Goal: Information Seeking & Learning: Check status

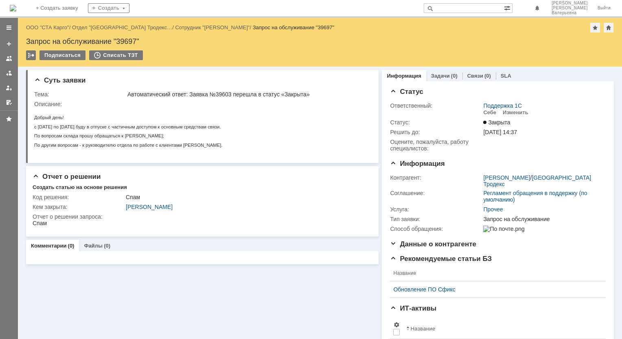
click at [459, 10] on input "text" at bounding box center [464, 8] width 80 height 10
paste input "37511"
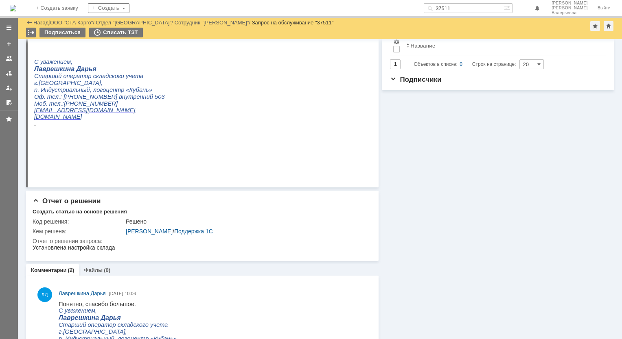
scroll to position [204, 0]
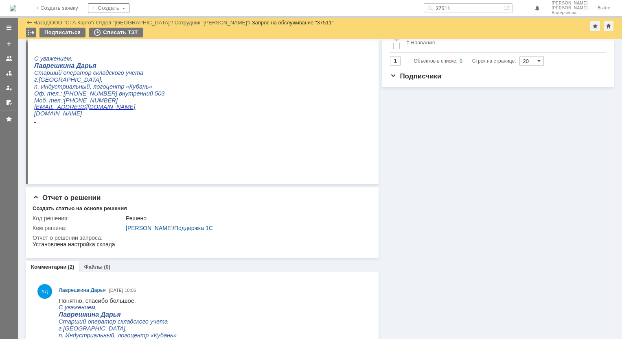
drag, startPoint x: 471, startPoint y: 8, endPoint x: 429, endPoint y: 7, distance: 42.7
click at [429, 7] on div "На домашнюю + Создать заявку Создать 37511 [PERSON_NAME]" at bounding box center [311, 9] width 622 height 18
paste input "903"
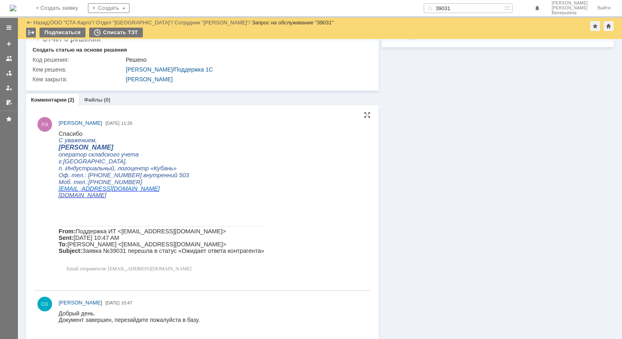
scroll to position [247, 0]
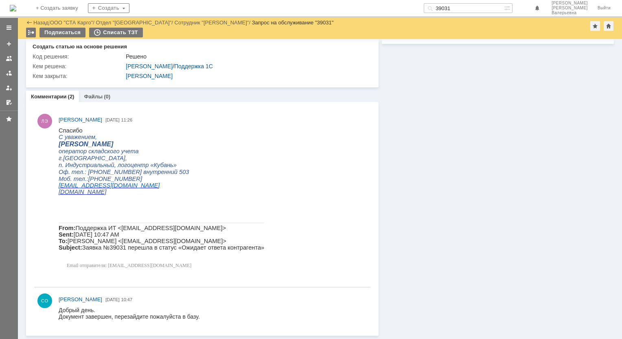
click at [473, 5] on input "39031" at bounding box center [464, 8] width 80 height 10
paste input "8917"
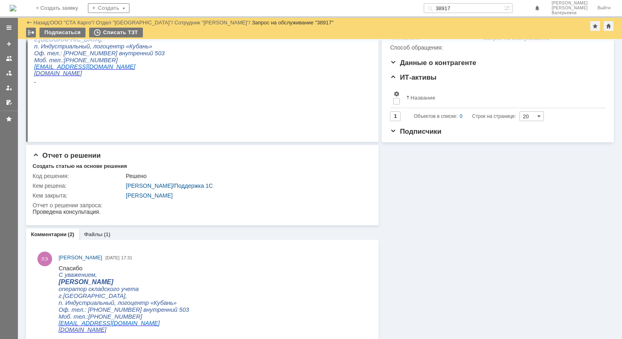
scroll to position [163, 0]
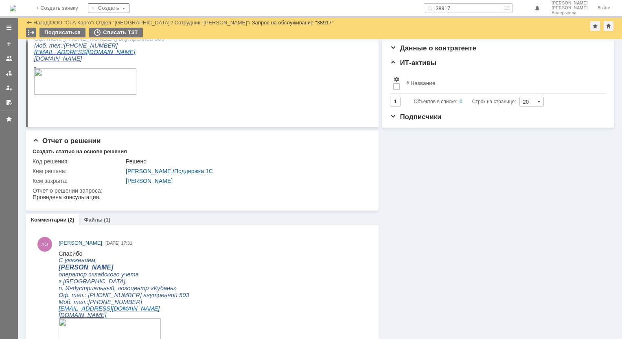
drag, startPoint x: 477, startPoint y: 6, endPoint x: 396, endPoint y: 1, distance: 81.6
click at [396, 1] on div "На домашнюю + Создать заявку Создать 38917 [PERSON_NAME]" at bounding box center [311, 9] width 622 height 18
paste input "600"
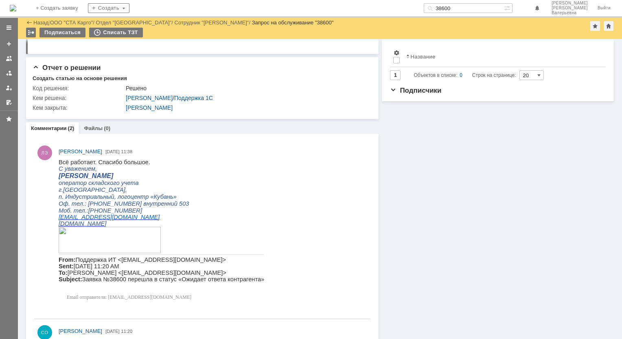
scroll to position [221, 0]
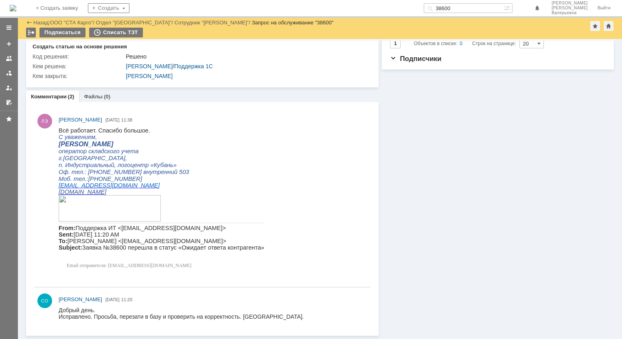
drag, startPoint x: 489, startPoint y: 5, endPoint x: 361, endPoint y: 7, distance: 127.4
click at [361, 7] on div "На домашнюю + Создать заявку Создать 38600 [PERSON_NAME]" at bounding box center [311, 9] width 622 height 18
paste input "773"
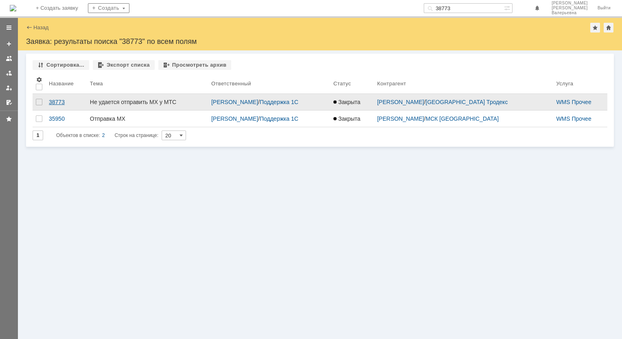
click at [59, 102] on div "38773" at bounding box center [66, 102] width 35 height 7
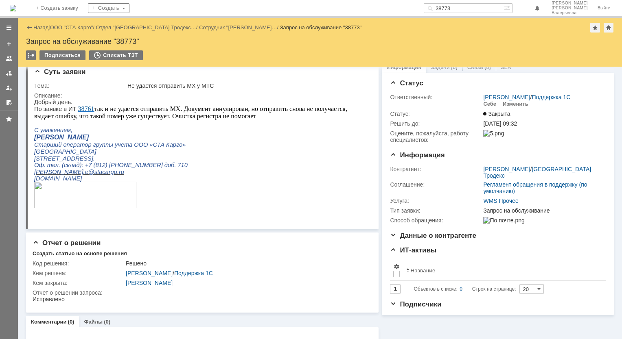
scroll to position [13, 0]
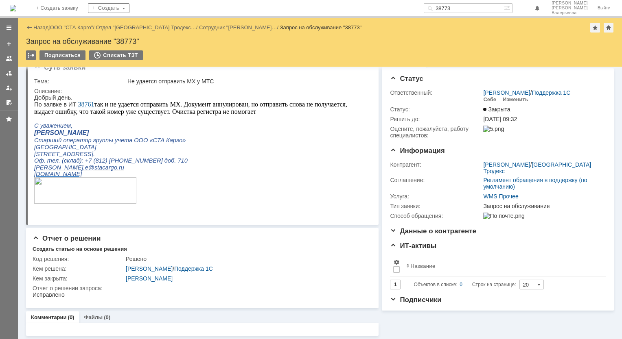
drag, startPoint x: 490, startPoint y: 7, endPoint x: 326, endPoint y: -13, distance: 165.7
click at [326, 0] on html "Идет загрузка, пожалуйста, подождите. На домашнюю + Создать заявку Создать 3877…" at bounding box center [311, 169] width 622 height 339
paste input "7735"
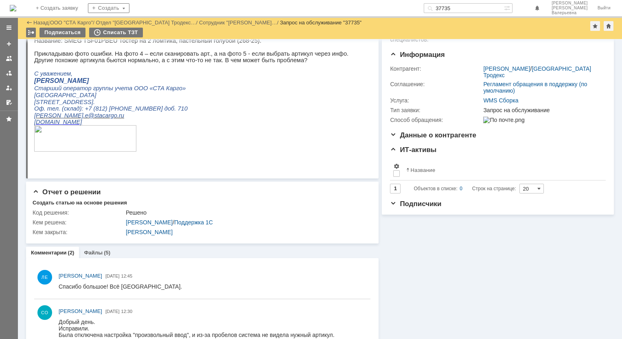
scroll to position [101, 0]
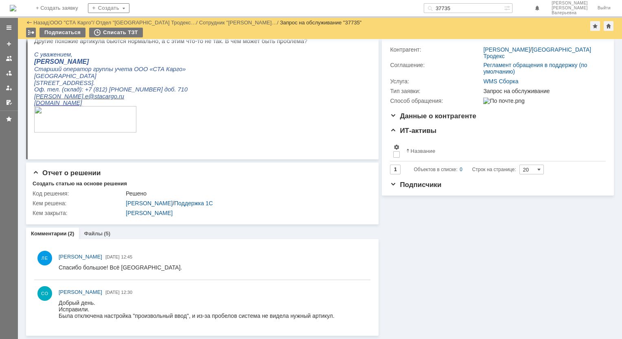
drag, startPoint x: 487, startPoint y: 5, endPoint x: 373, endPoint y: 0, distance: 114.5
click at [375, 0] on div "На домашнюю + Создать заявку Создать 37735 [PERSON_NAME]" at bounding box center [311, 9] width 622 height 18
paste input "6926"
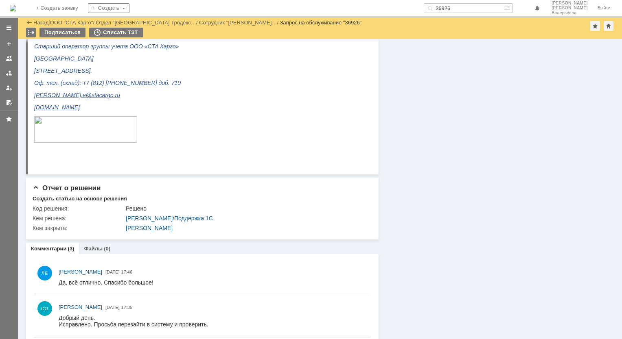
scroll to position [366, 0]
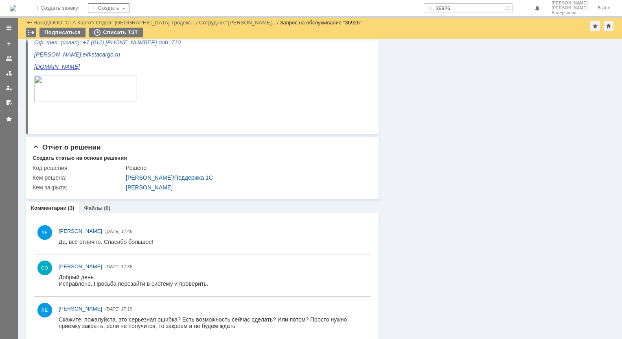
click at [410, 0] on html "Идет загрузка, пожалуйста, подождите. На домашнюю + Создать заявку Создать 3692…" at bounding box center [311, 169] width 622 height 339
paste input "9018"
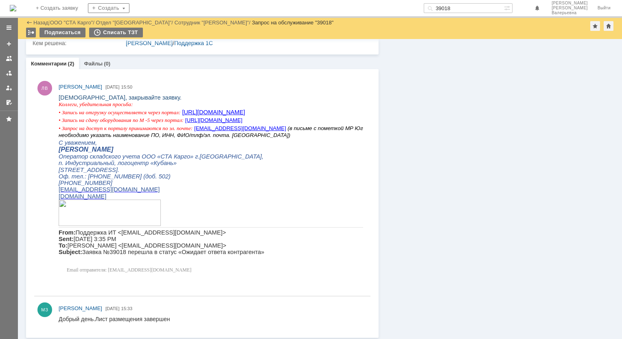
scroll to position [466, 0]
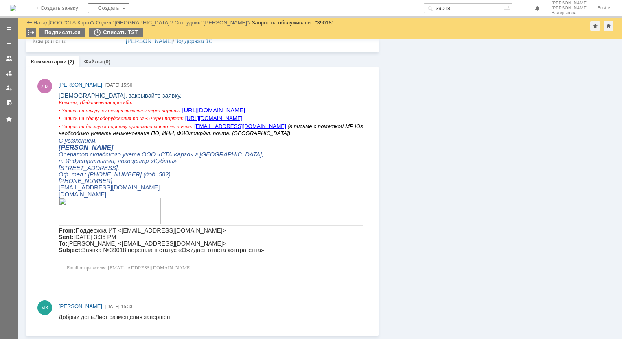
click at [469, 11] on input "39018" at bounding box center [464, 8] width 80 height 10
paste input "8983"
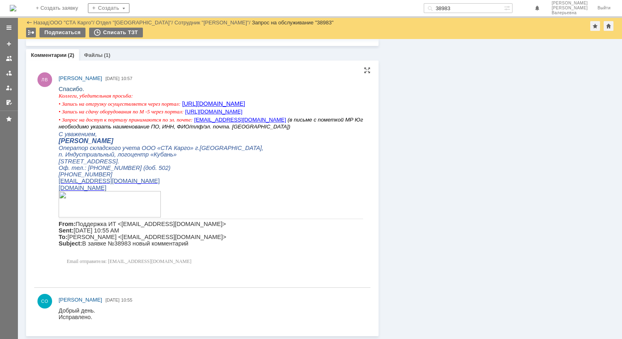
scroll to position [1433, 0]
click at [461, 8] on input "38983" at bounding box center [464, 8] width 80 height 10
paste input "7431"
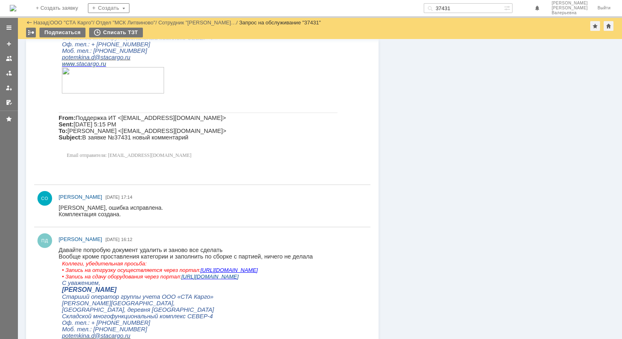
scroll to position [651, 0]
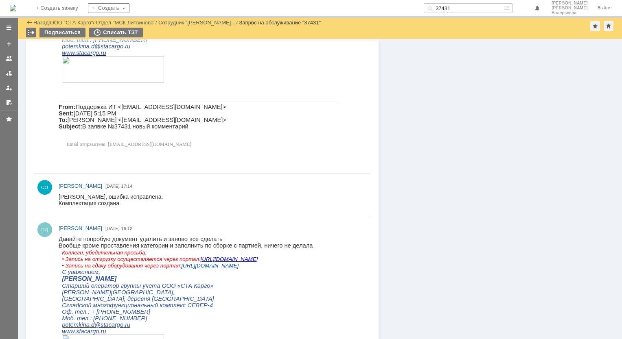
drag, startPoint x: 474, startPoint y: 9, endPoint x: 445, endPoint y: 2, distance: 30.1
click at [445, 2] on div "На домашнюю + Создать заявку Создать 37431 [PERSON_NAME]" at bounding box center [311, 9] width 622 height 18
paste input "19"
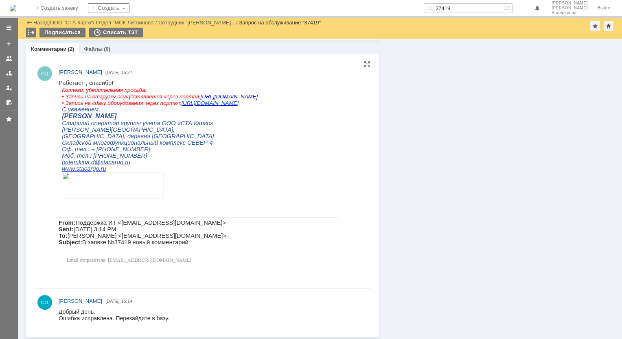
scroll to position [497, 0]
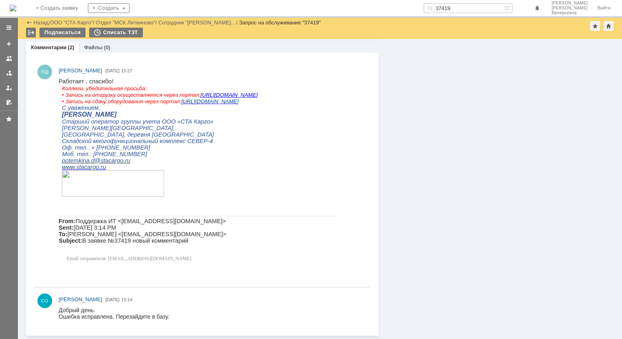
drag, startPoint x: 469, startPoint y: 12, endPoint x: 447, endPoint y: 6, distance: 22.7
click at [447, 6] on div "37419" at bounding box center [464, 8] width 80 height 10
type input "исправлено"
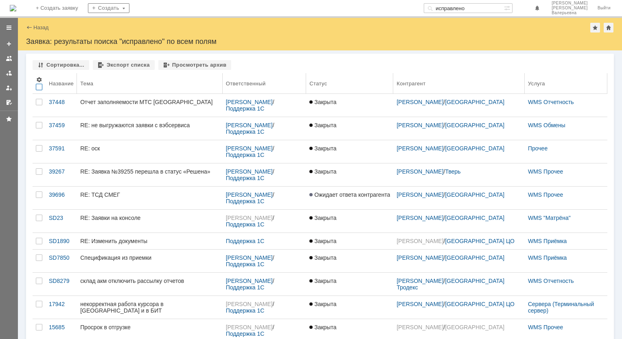
click at [39, 90] on div at bounding box center [39, 87] width 7 height 7
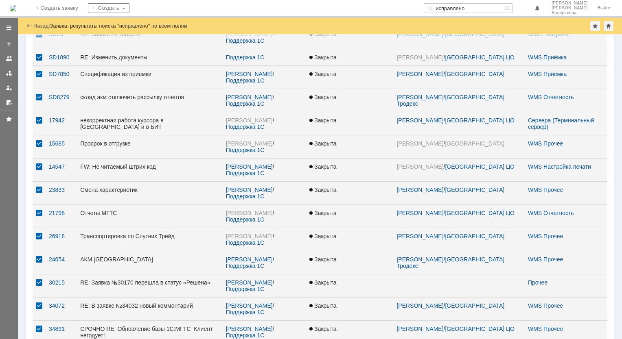
scroll to position [181, 0]
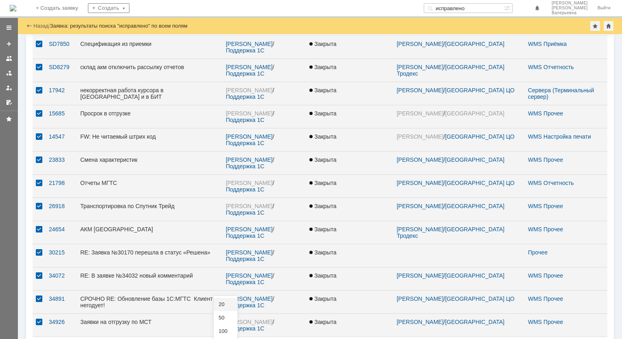
click at [230, 329] on span "100" at bounding box center [226, 332] width 14 height 7
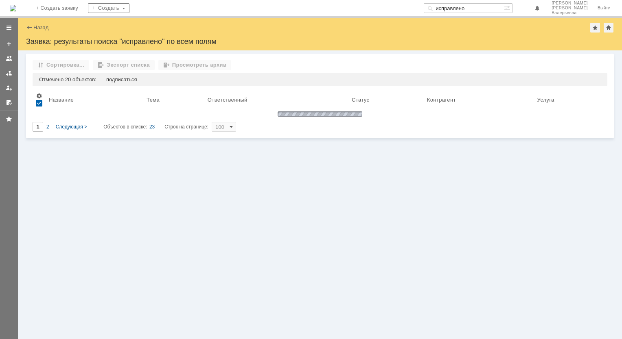
scroll to position [0, 0]
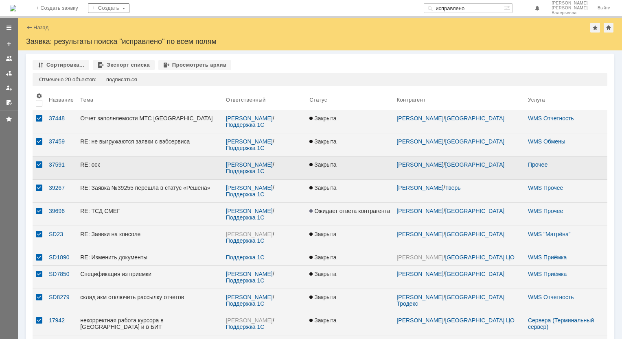
type input "100"
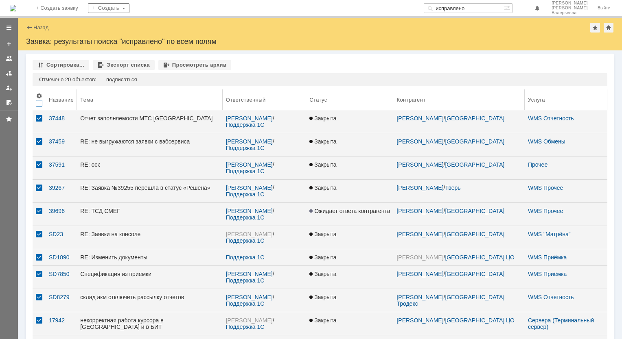
click at [41, 104] on th at bounding box center [39, 100] width 13 height 21
click at [108, 64] on div "Экспорт списка" at bounding box center [124, 65] width 62 height 10
click at [337, 36] on div "Назад | Заявка: результаты поиска "исправлено" по всем полям Заявка: результаты…" at bounding box center [320, 34] width 604 height 33
drag, startPoint x: 493, startPoint y: 10, endPoint x: 338, endPoint y: 0, distance: 154.6
click at [338, 0] on div "На домашнюю + Создать заявку Создать исправлено [PERSON_NAME]" at bounding box center [311, 9] width 622 height 18
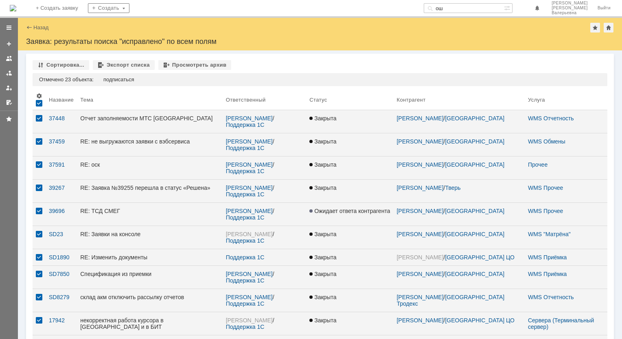
type input "о"
type input "устранена"
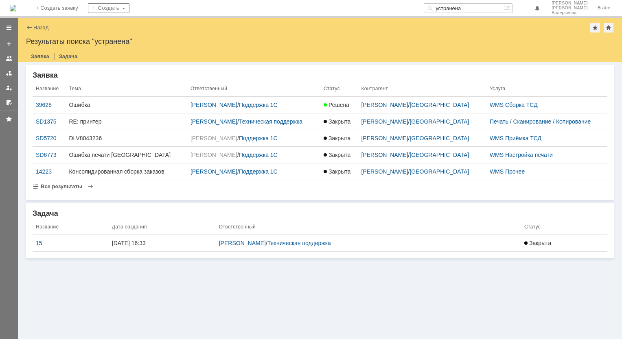
click at [37, 27] on link "Назад" at bounding box center [40, 27] width 15 height 6
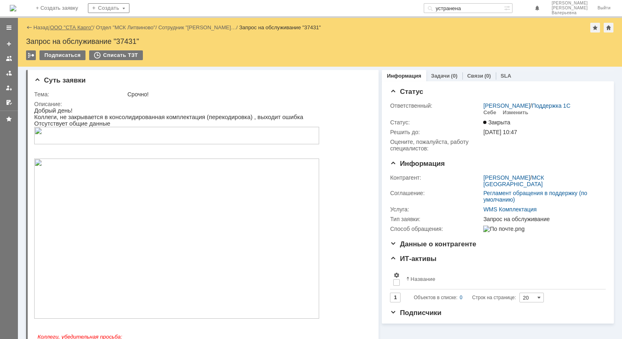
click at [79, 26] on link "ООО "СТА Карго"" at bounding box center [71, 27] width 43 height 6
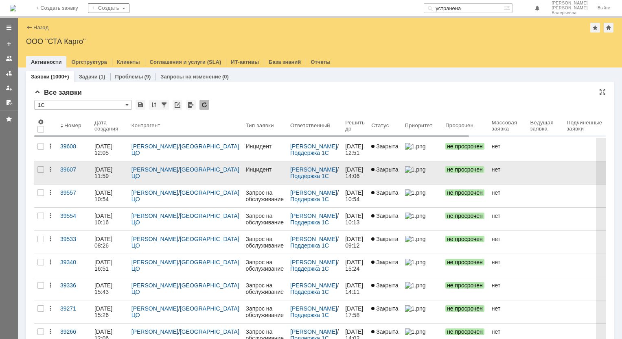
click at [599, 95] on div at bounding box center [602, 92] width 7 height 7
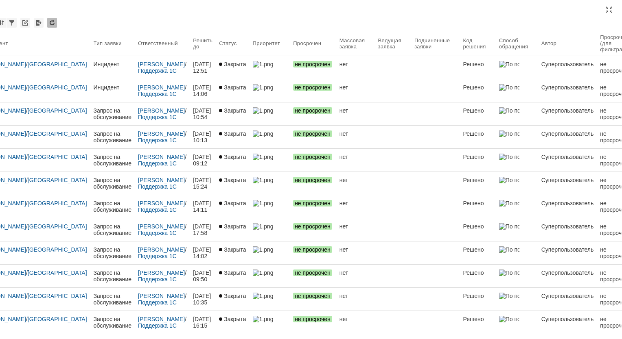
scroll to position [0, 136]
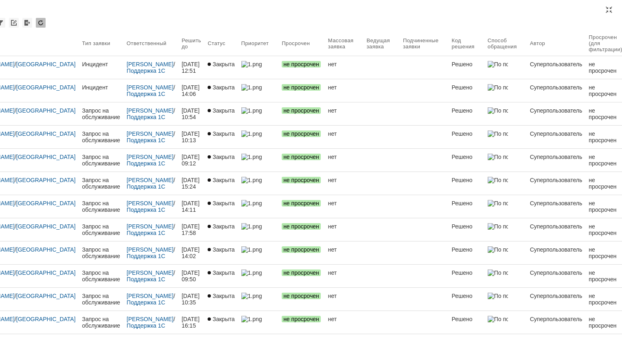
drag, startPoint x: 355, startPoint y: 46, endPoint x: 353, endPoint y: 26, distance: 20.9
drag, startPoint x: 353, startPoint y: 26, endPoint x: 612, endPoint y: 11, distance: 259.3
click at [612, 11] on div "Все заявки * 1С Результаты поиска: 1 2 3 4 5 6 7 ... Следующая > Объектов в спи…" at bounding box center [311, 169] width 622 height 339
click at [609, 11] on div at bounding box center [609, 10] width 7 height 7
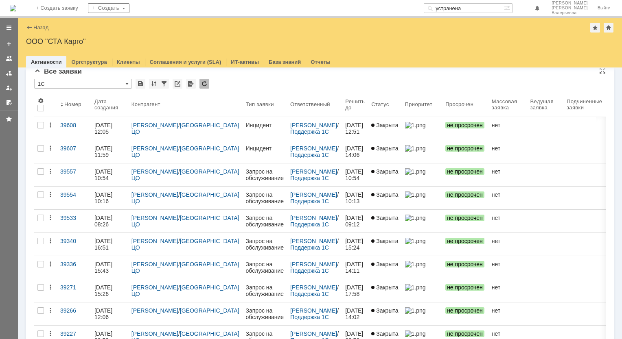
click at [280, 84] on div "* 1С" at bounding box center [320, 84] width 572 height 11
click at [16, 6] on img at bounding box center [13, 8] width 7 height 7
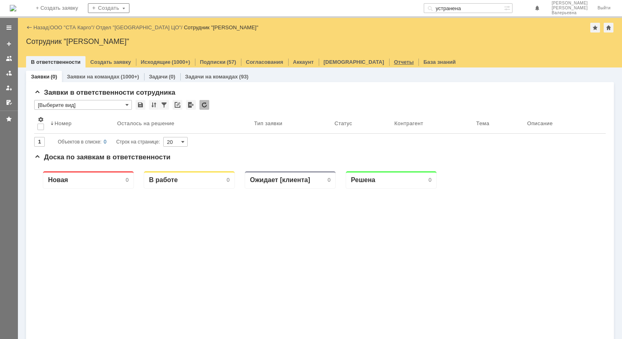
click at [394, 61] on link "Отчеты" at bounding box center [404, 62] width 20 height 6
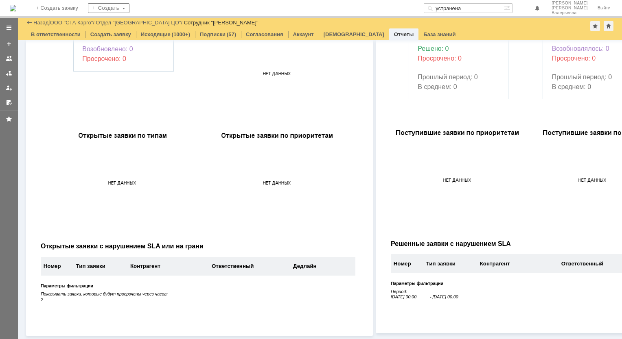
scroll to position [86, 0]
click at [337, 37] on div "[DEMOGRAPHIC_DATA]" at bounding box center [354, 34] width 70 height 12
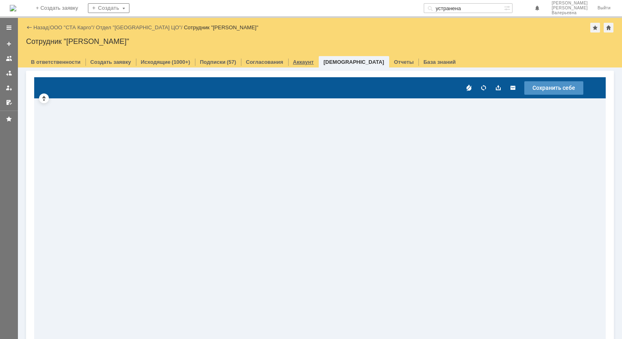
click at [293, 61] on link "Аккаунт" at bounding box center [303, 62] width 21 height 6
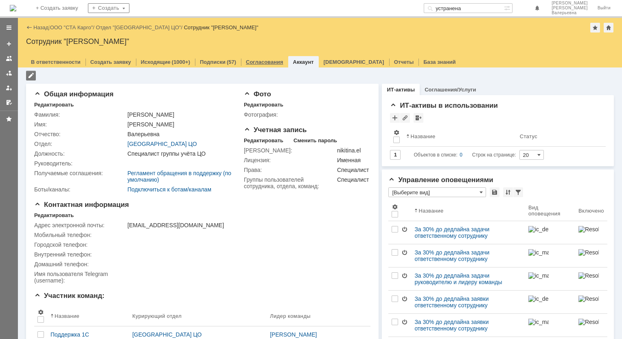
click at [241, 62] on div "Согласования" at bounding box center [264, 62] width 47 height 12
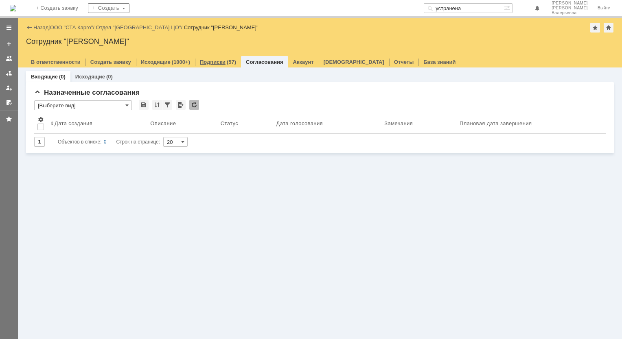
click at [227, 63] on div "(57)" at bounding box center [231, 62] width 9 height 6
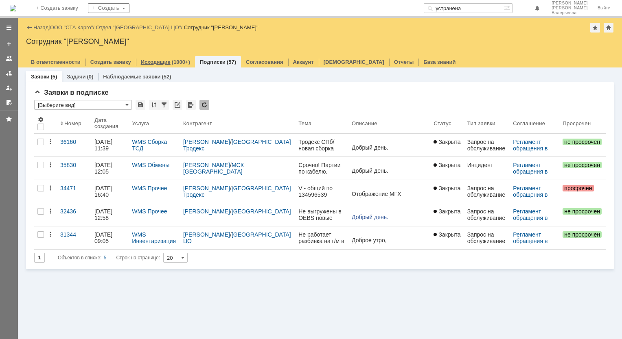
click at [155, 62] on link "Исходящие" at bounding box center [156, 62] width 30 height 6
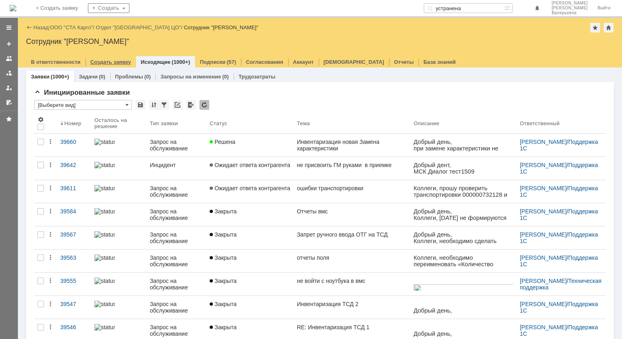
click at [105, 68] on div "Создать заявку" at bounding box center [110, 62] width 50 height 12
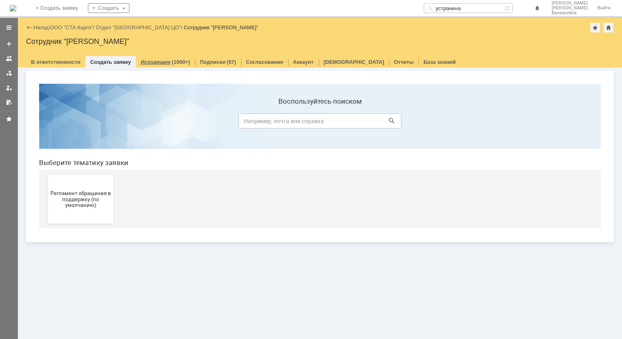
click at [148, 59] on link "Исходящие" at bounding box center [156, 62] width 30 height 6
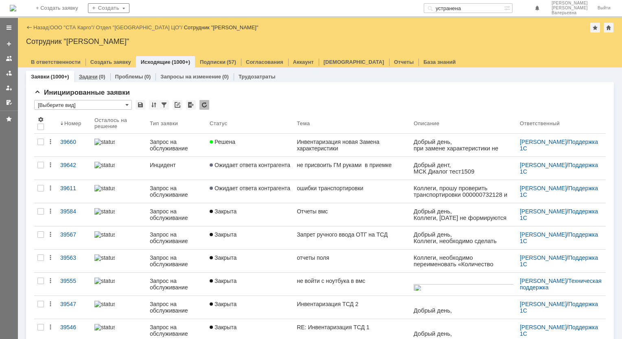
click at [92, 76] on link "Задачи" at bounding box center [88, 77] width 19 height 6
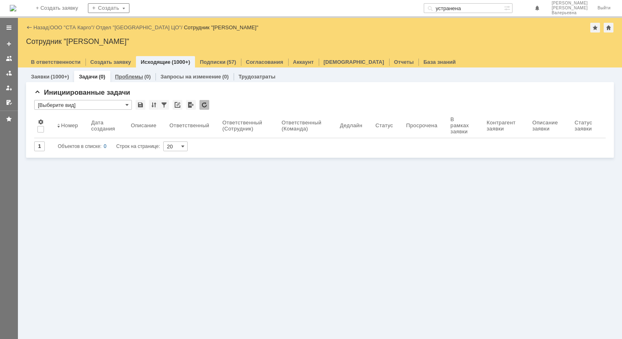
click at [125, 76] on link "Проблемы" at bounding box center [129, 77] width 28 height 6
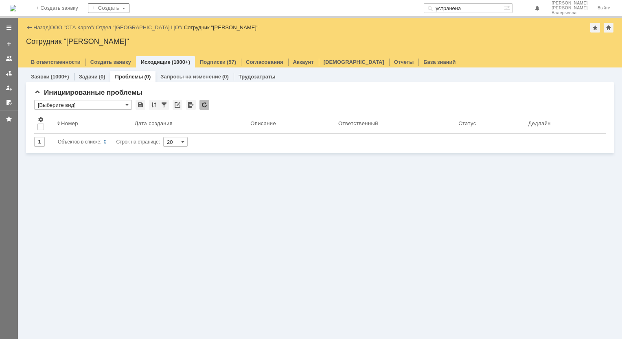
click at [176, 78] on link "Запросы на изменение" at bounding box center [190, 77] width 61 height 6
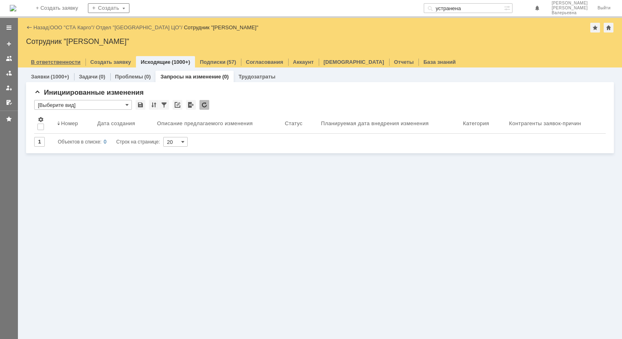
click at [60, 65] on div "В ответственности" at bounding box center [55, 62] width 59 height 12
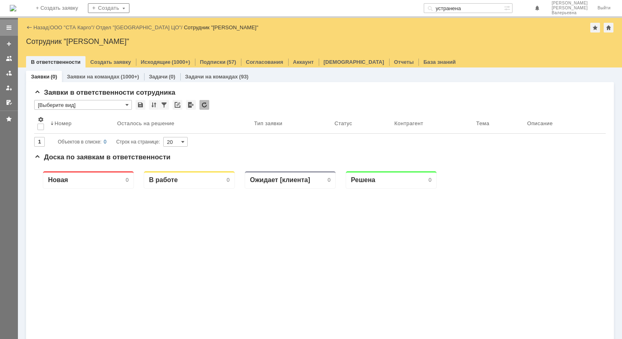
click at [4, 28] on div at bounding box center [9, 28] width 18 height 16
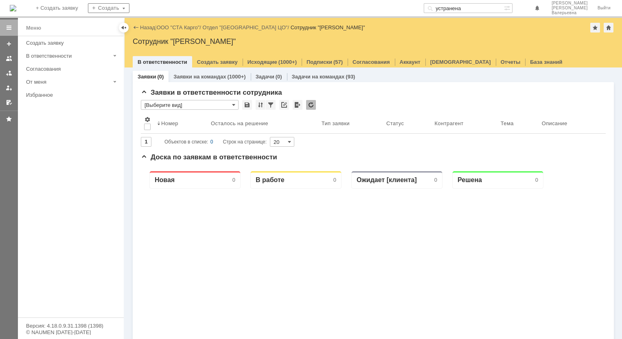
click at [207, 53] on div at bounding box center [373, 53] width 481 height 7
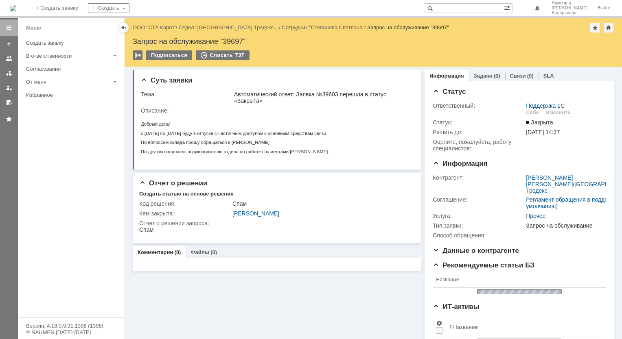
click at [479, 3] on input "text" at bounding box center [464, 8] width 80 height 10
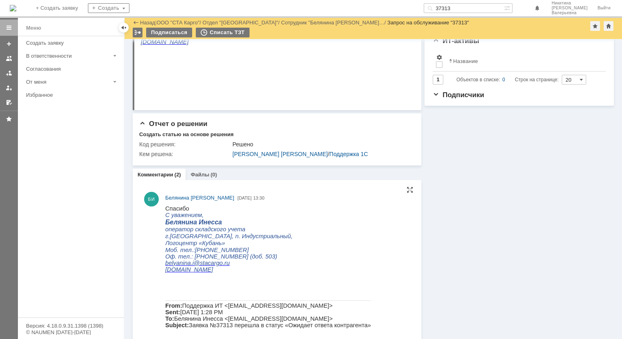
scroll to position [282, 0]
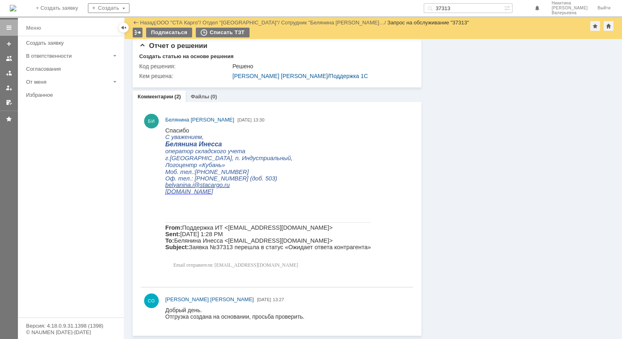
drag, startPoint x: 480, startPoint y: 7, endPoint x: 319, endPoint y: 0, distance: 161.7
click at [319, 0] on div "На домашнюю + Создать заявку Создать 37313 Никитина Елена Валерьевна Выйти" at bounding box center [311, 9] width 622 height 18
paste input "8562"
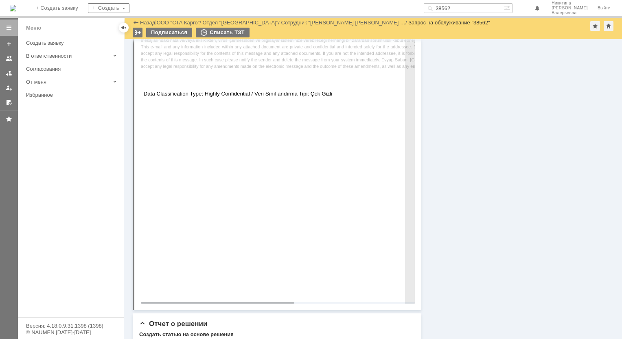
scroll to position [5349, 0]
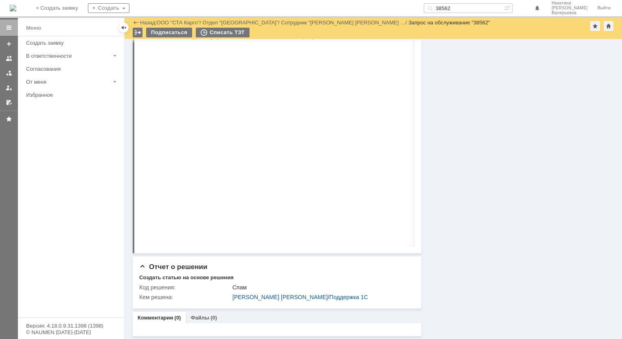
click at [471, 10] on input "38562" at bounding box center [464, 8] width 80 height 10
paste input "909"
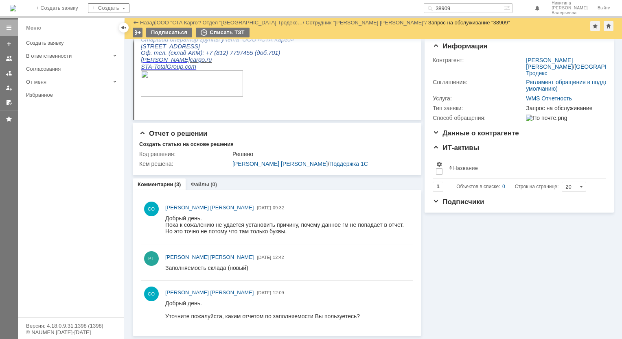
scroll to position [103, 0]
click at [481, 6] on input "38909" at bounding box center [464, 8] width 80 height 10
paste input "7702"
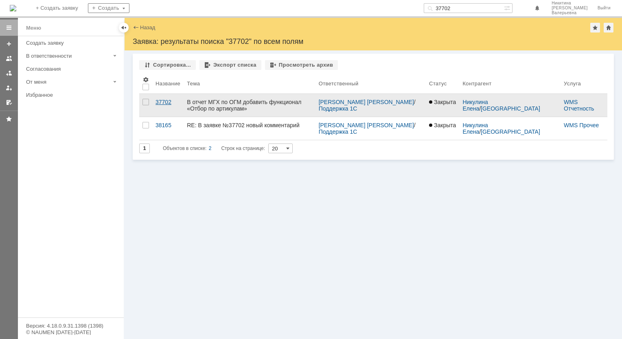
click at [155, 102] on div "37702" at bounding box center [167, 102] width 25 height 7
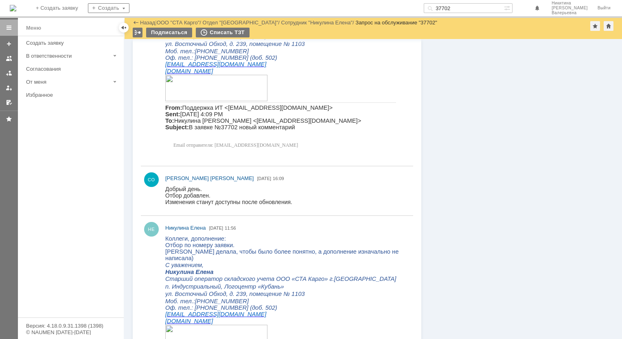
scroll to position [448, 0]
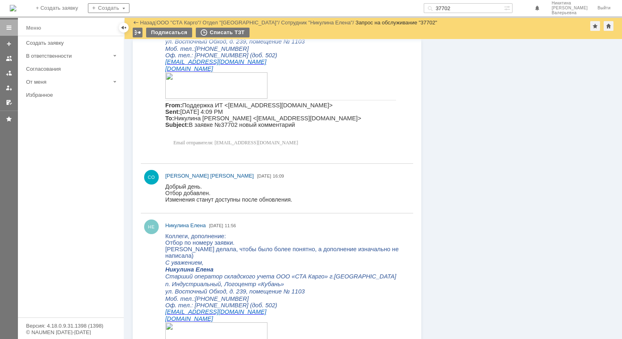
drag, startPoint x: 473, startPoint y: 7, endPoint x: 360, endPoint y: 7, distance: 113.6
click at [360, 7] on div "На домашнюю + Создать заявку Создать 37702 Никитина Елена Валерьевна Выйти" at bounding box center [311, 9] width 622 height 18
paste input "39"
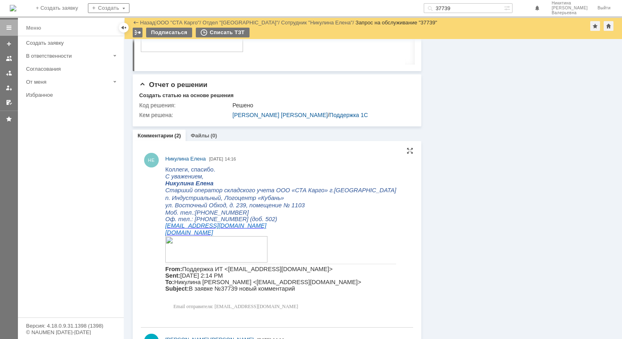
scroll to position [508, 0]
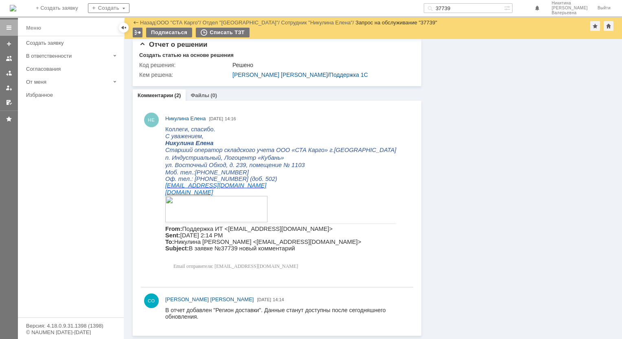
drag, startPoint x: 474, startPoint y: 10, endPoint x: 402, endPoint y: 9, distance: 72.1
click at [404, 9] on div "На домашнюю + Создать заявку Создать 37739 Никитина Елена Валерьевна Выйти" at bounding box center [311, 9] width 622 height 18
paste input "9005"
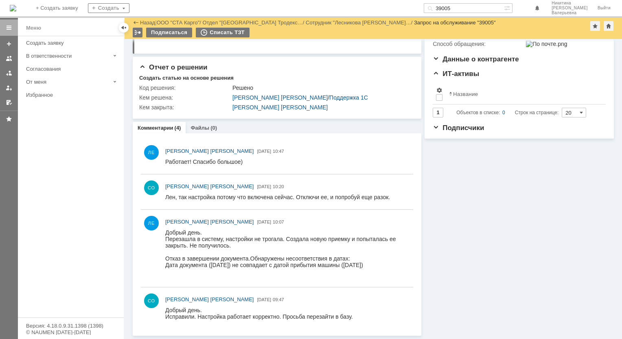
scroll to position [177, 0]
drag, startPoint x: 491, startPoint y: 6, endPoint x: 283, endPoint y: 11, distance: 207.7
click at [283, 11] on div "На домашнюю + Создать заявку Создать 39005 Никитина Елена Валерьевна Выйти" at bounding box center [311, 9] width 622 height 18
paste input "8079"
type input "38079"
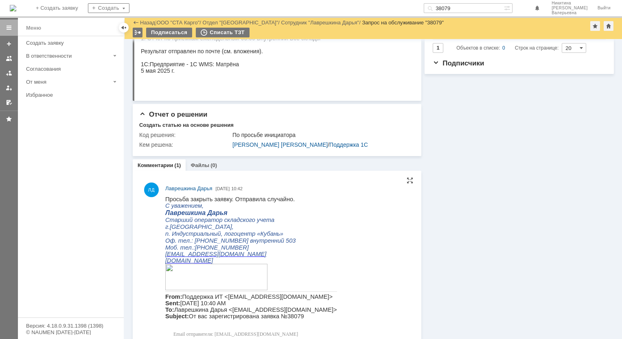
scroll to position [311, 0]
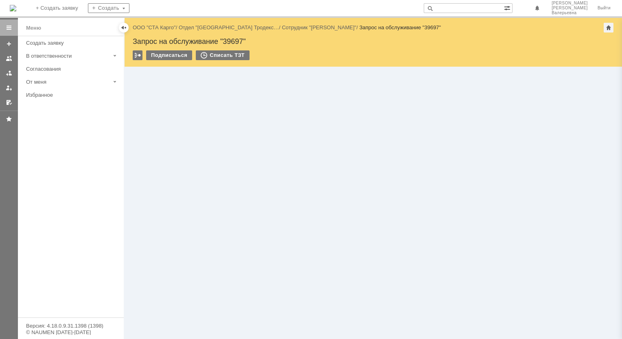
paste input "38130"
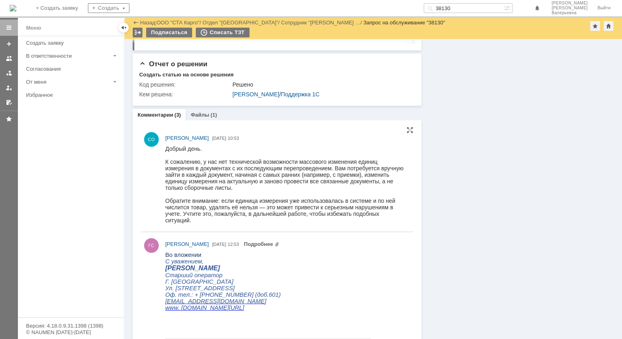
scroll to position [1220, 0]
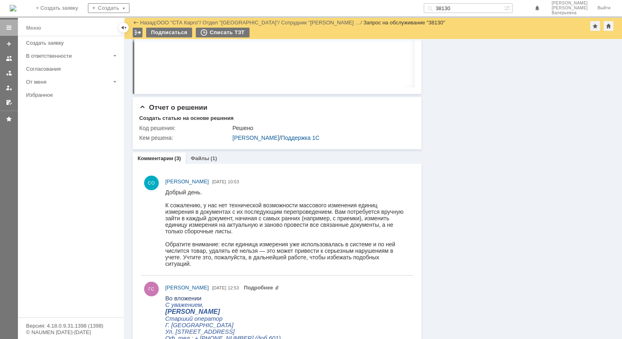
click at [464, 9] on input "38130" at bounding box center [464, 8] width 80 height 10
paste input "9015"
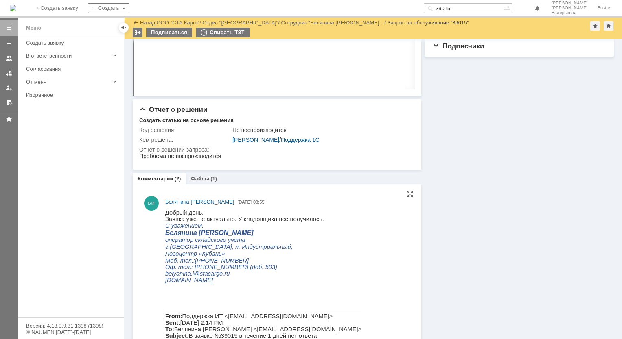
scroll to position [242, 0]
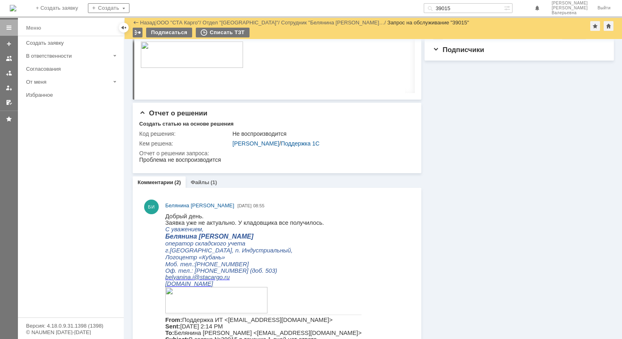
drag, startPoint x: 477, startPoint y: 9, endPoint x: 361, endPoint y: 9, distance: 115.2
click at [361, 9] on div "На домашнюю + Создать заявку Создать 39015 Никитина Елена Валерьевна Выйти" at bounding box center [311, 9] width 622 height 18
paste input "6979"
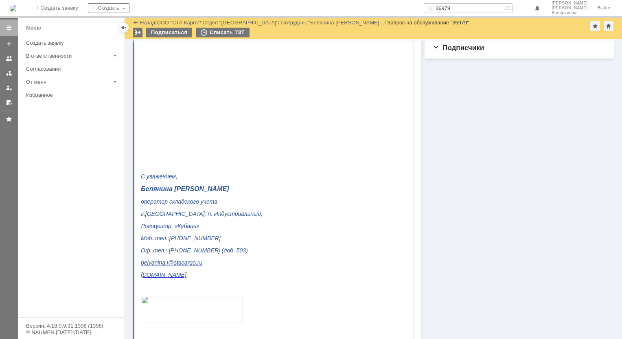
scroll to position [448, 0]
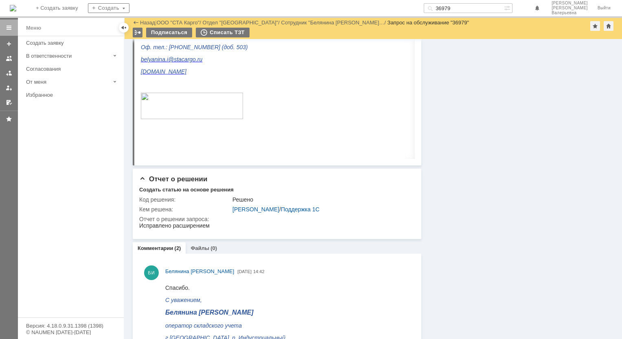
click at [475, 11] on input "36979" at bounding box center [464, 8] width 80 height 10
paste input "7637"
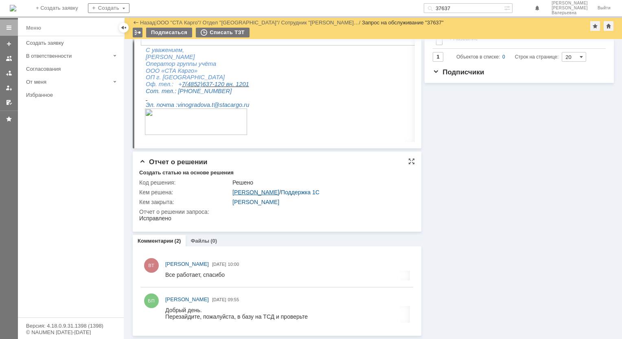
scroll to position [215, 0]
click at [469, 8] on input "37637" at bounding box center [464, 8] width 80 height 10
paste input "594"
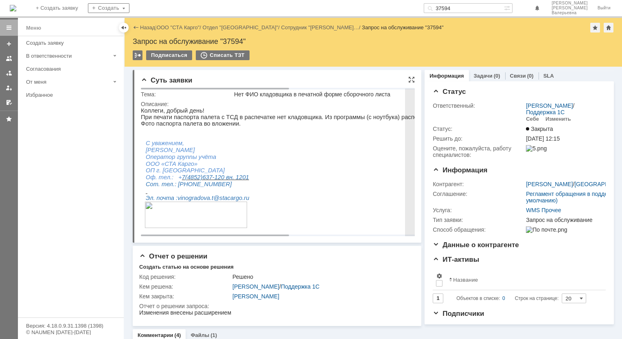
scroll to position [41, 0]
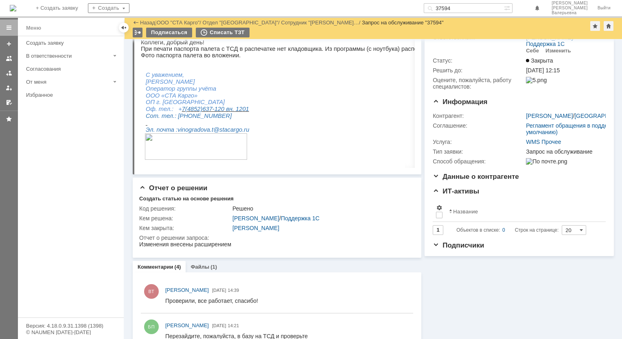
click at [456, 11] on input "37594" at bounding box center [464, 8] width 80 height 10
paste input "8800"
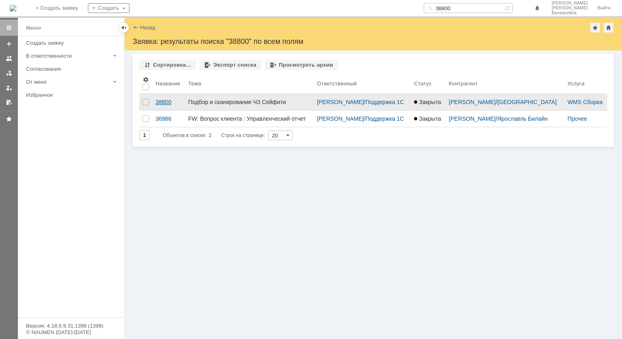
click at [163, 102] on div "38800" at bounding box center [168, 102] width 26 height 7
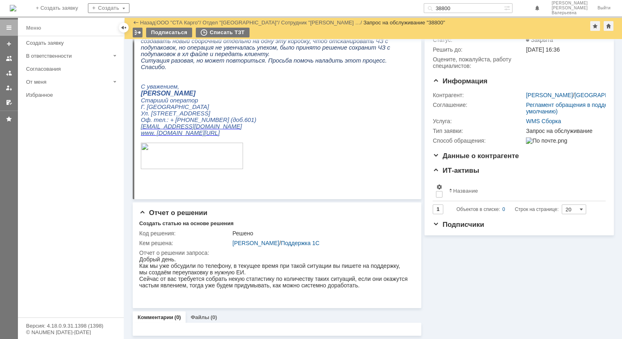
scroll to position [61, 0]
click at [499, 9] on input "38800" at bounding box center [464, 8] width 80 height 10
paste input "797"
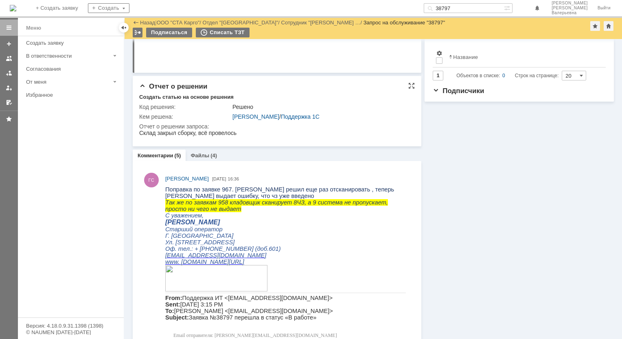
scroll to position [204, 0]
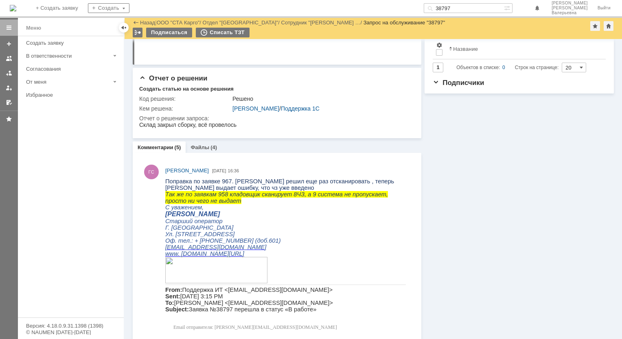
click at [467, 10] on input "38797" at bounding box center [464, 8] width 80 height 10
paste input "70"
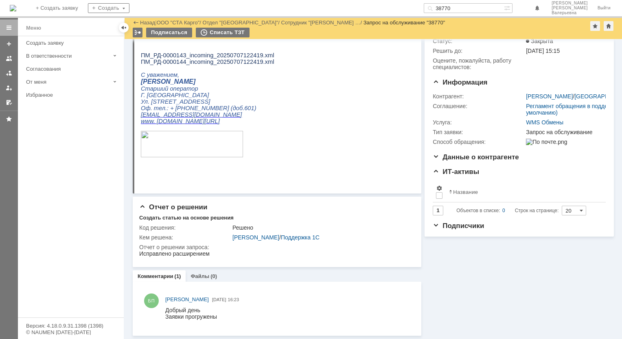
scroll to position [60, 0]
click at [486, 7] on input "38770" at bounding box center [464, 8] width 80 height 10
paste input "656"
type input "38656"
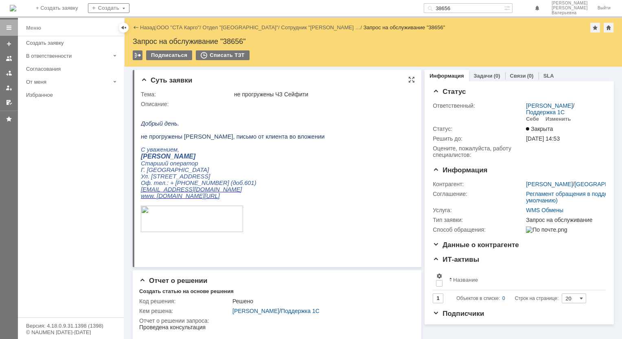
scroll to position [41, 0]
